Goal: Information Seeking & Learning: Understand process/instructions

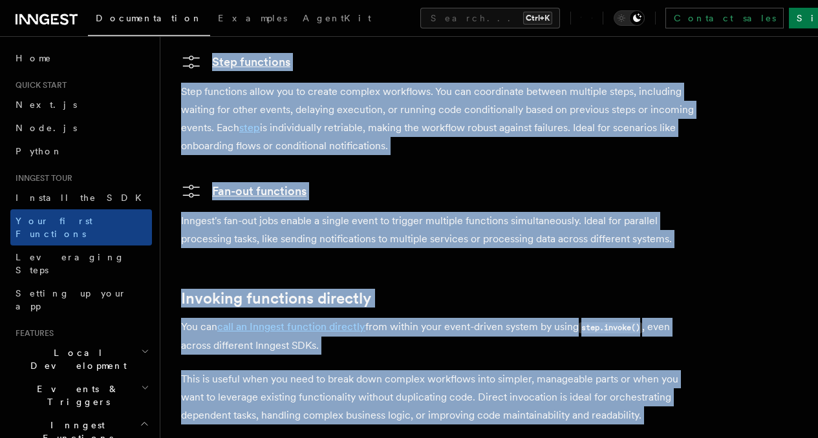
scroll to position [2466, 0]
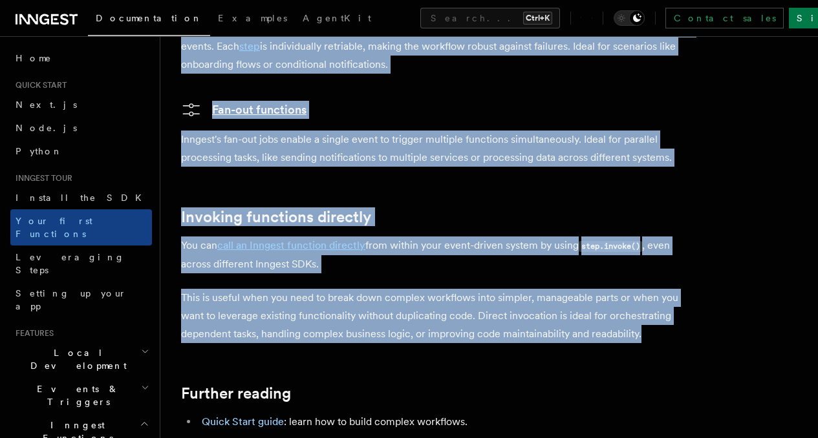
drag, startPoint x: 184, startPoint y: 98, endPoint x: 255, endPoint y: 364, distance: 275.1
copy article "Inngest Functions Inngest functions enable developers to run reliable backgroun…"
click at [0, 341] on span at bounding box center [0, 237] width 1 height 402
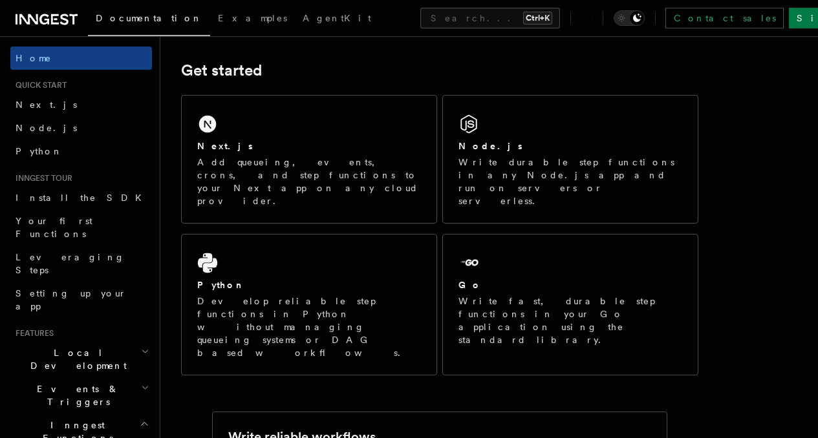
scroll to position [175, 0]
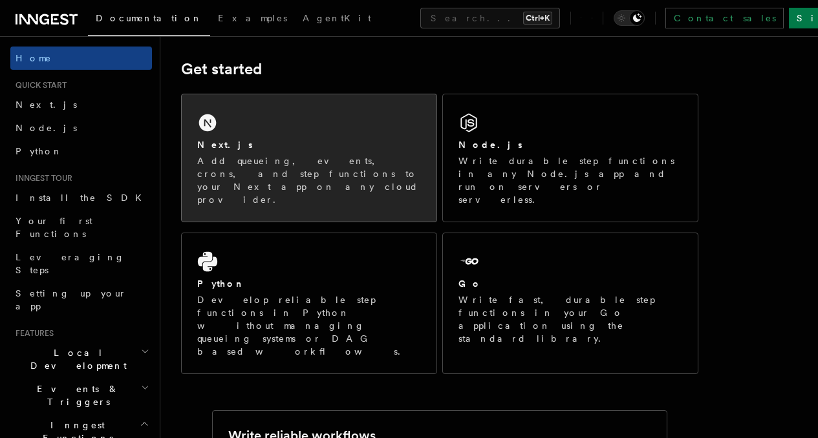
click at [362, 178] on p "Add queueing, events, crons, and step functions to your Next app on any cloud p…" at bounding box center [309, 180] width 224 height 52
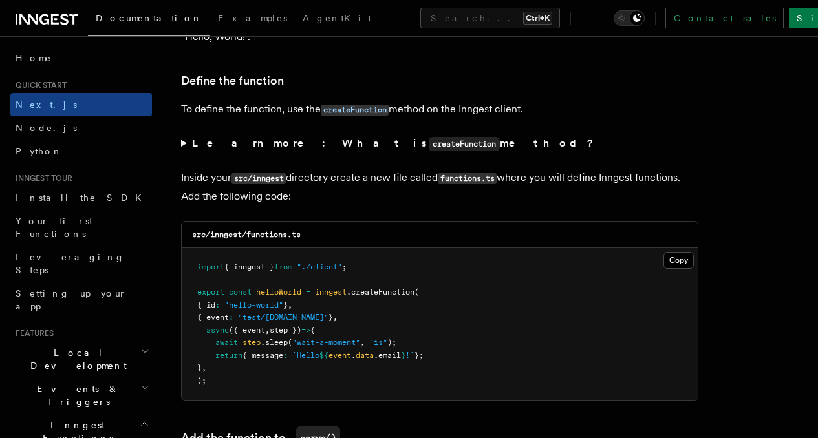
scroll to position [2181, 0]
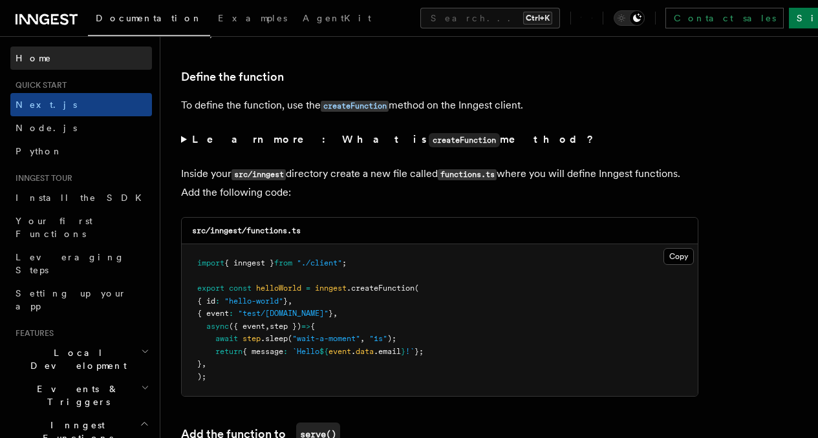
click at [0, 200] on span at bounding box center [0, 237] width 1 height 402
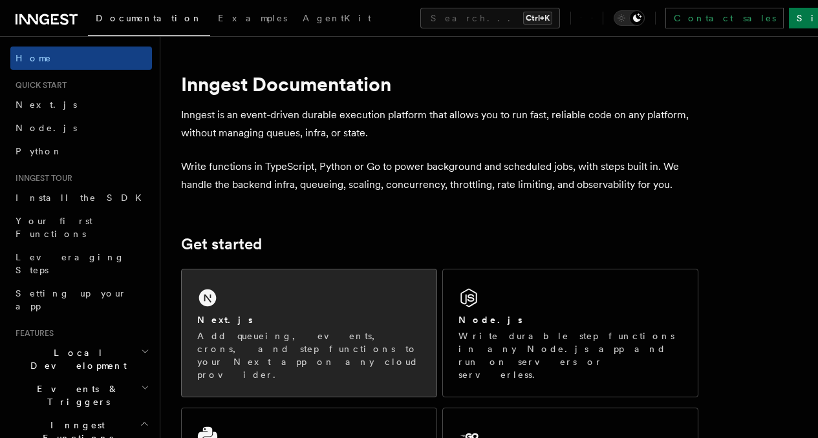
click at [288, 295] on div "Next.js Add queueing, events, crons, and step functions to your Next app on any…" at bounding box center [309, 333] width 255 height 127
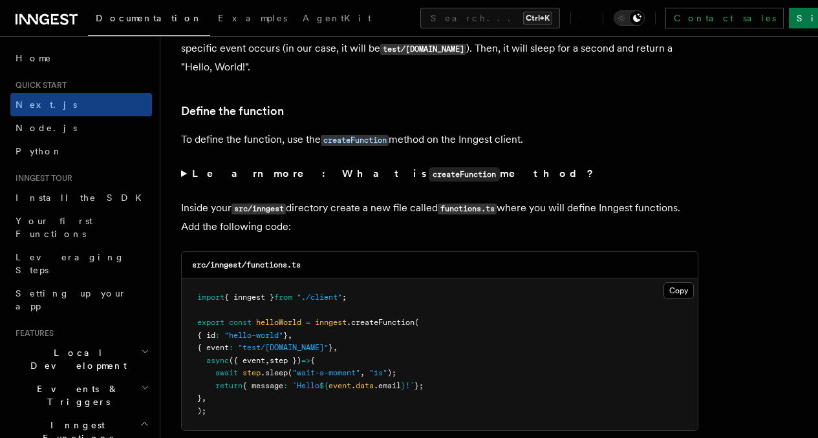
scroll to position [2148, 0]
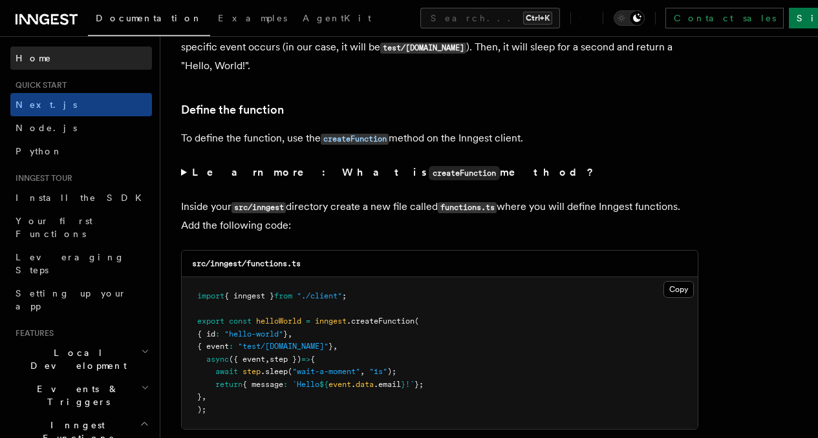
click at [0, 243] on span at bounding box center [0, 237] width 1 height 402
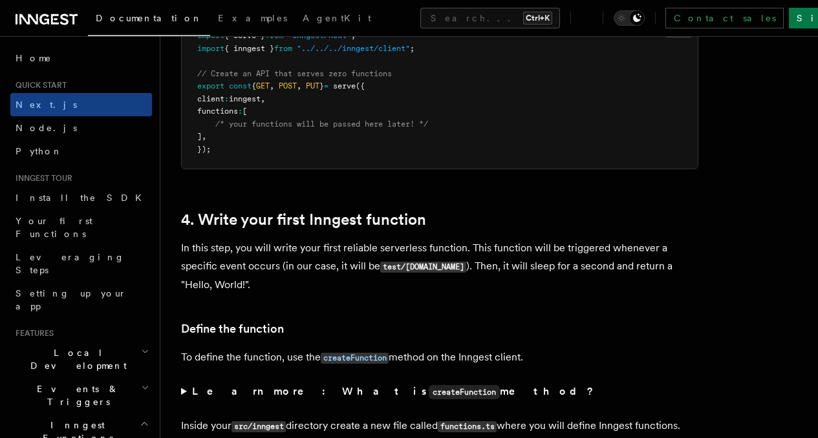
scroll to position [1928, 0]
click at [0, 118] on span at bounding box center [0, 237] width 1 height 402
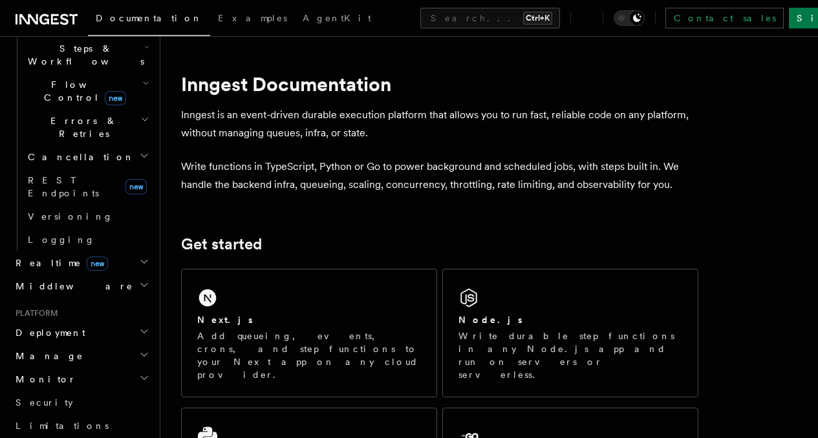
scroll to position [438, 0]
click at [105, 249] on h2 "Realtime new" at bounding box center [81, 260] width 142 height 23
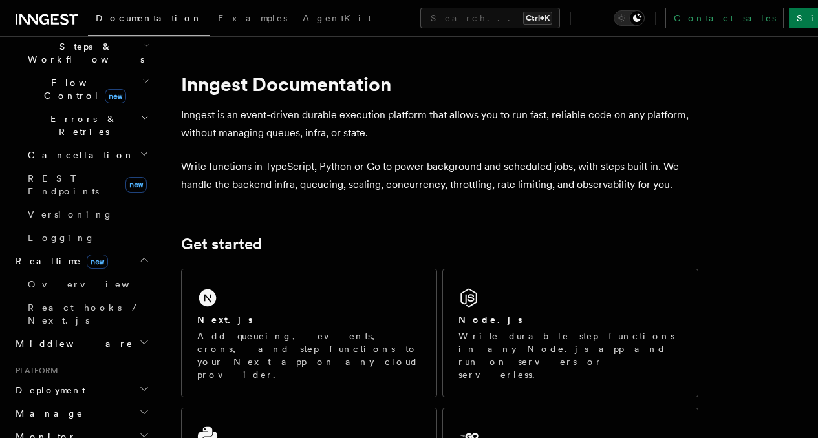
click at [112, 249] on h2 "Realtime new" at bounding box center [81, 260] width 142 height 23
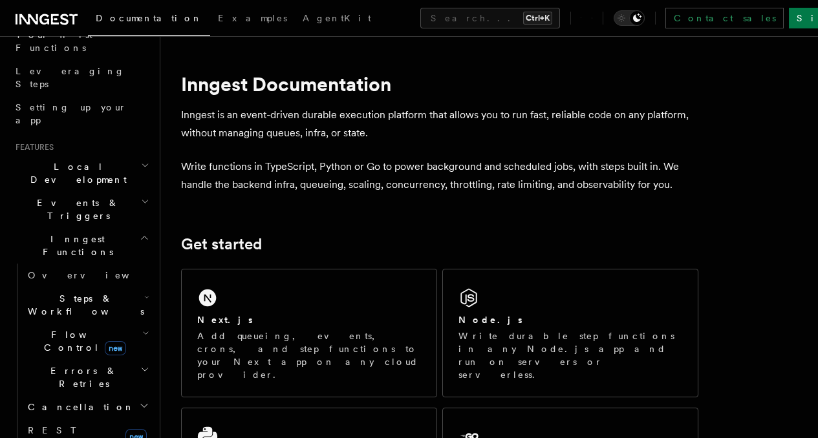
scroll to position [184, 0]
click at [120, 158] on h2 "Local Development" at bounding box center [81, 176] width 142 height 36
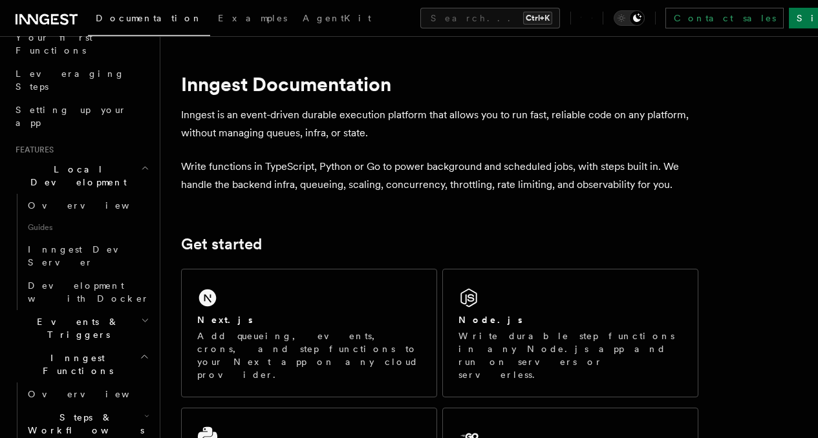
click at [127, 158] on h2 "Local Development" at bounding box center [81, 176] width 142 height 36
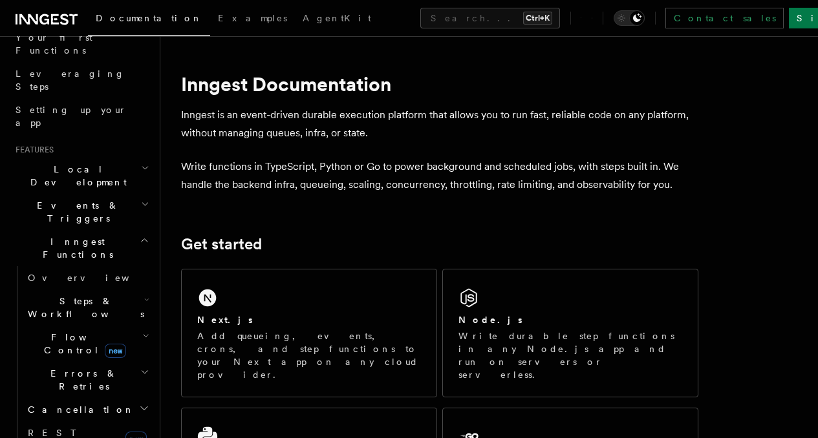
click at [121, 194] on h2 "Events & Triggers" at bounding box center [81, 212] width 142 height 36
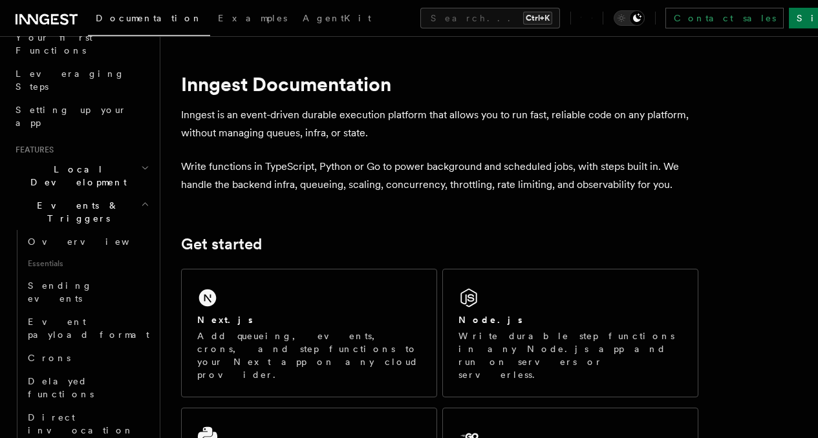
click at [121, 194] on h2 "Events & Triggers" at bounding box center [81, 212] width 142 height 36
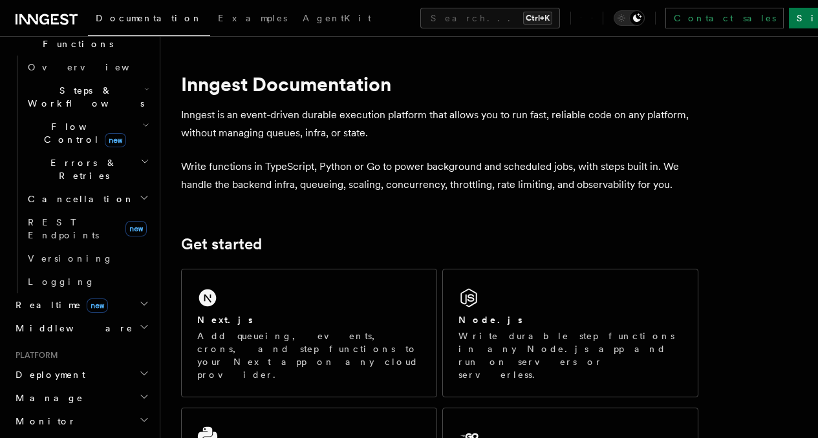
scroll to position [0, 0]
